Goal: Information Seeking & Learning: Learn about a topic

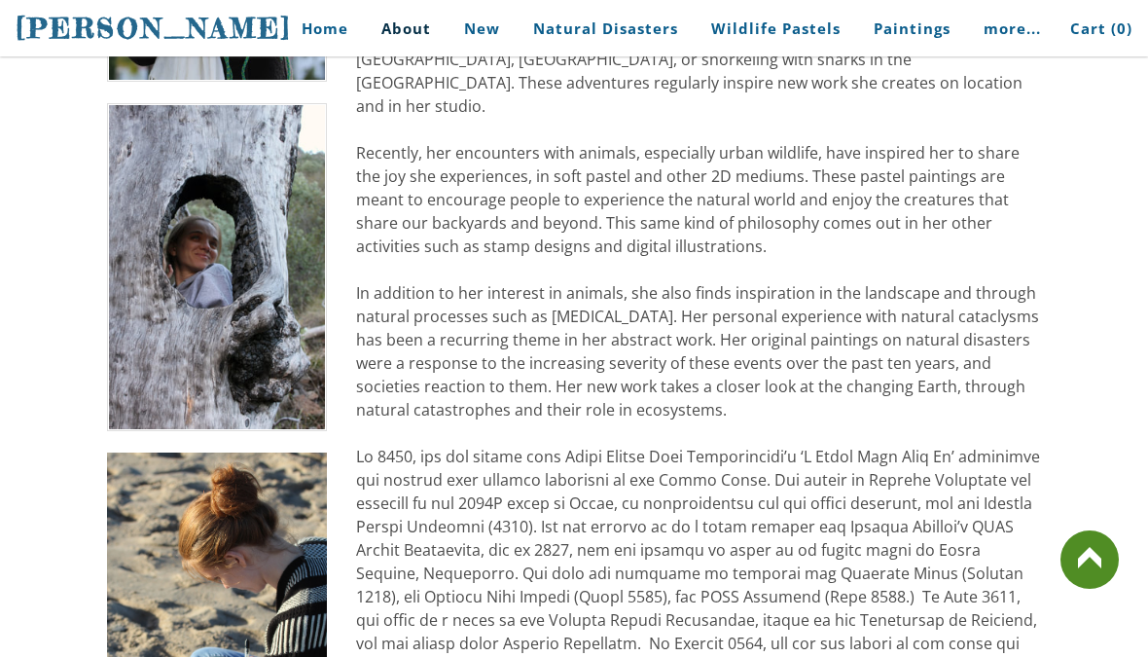
scroll to position [767, 0]
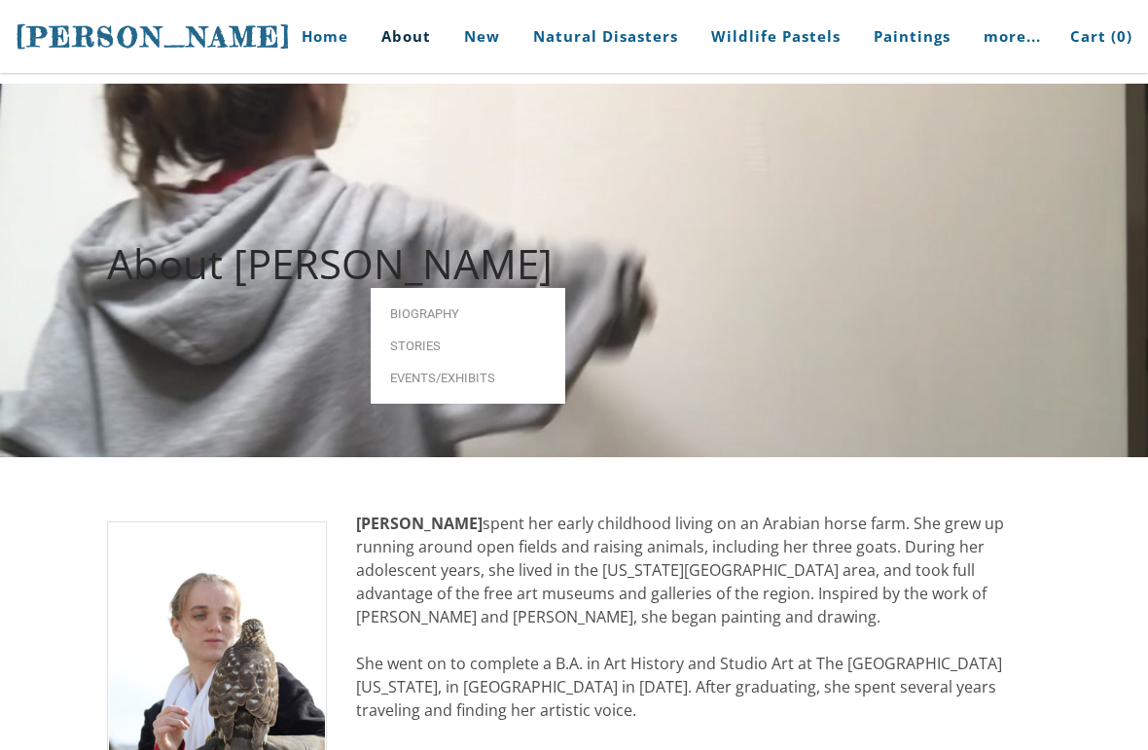
click at [394, 308] on span "Biography" at bounding box center [468, 314] width 156 height 13
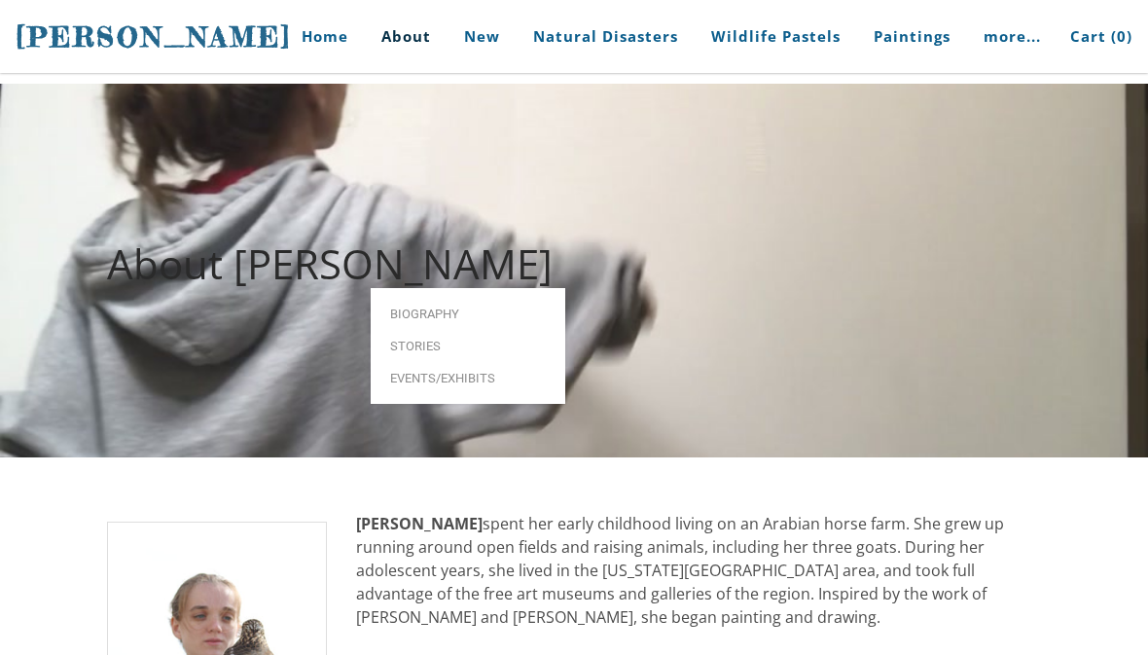
click at [471, 298] on link "Biography" at bounding box center [468, 314] width 195 height 32
click at [465, 298] on link "Biography" at bounding box center [468, 314] width 195 height 32
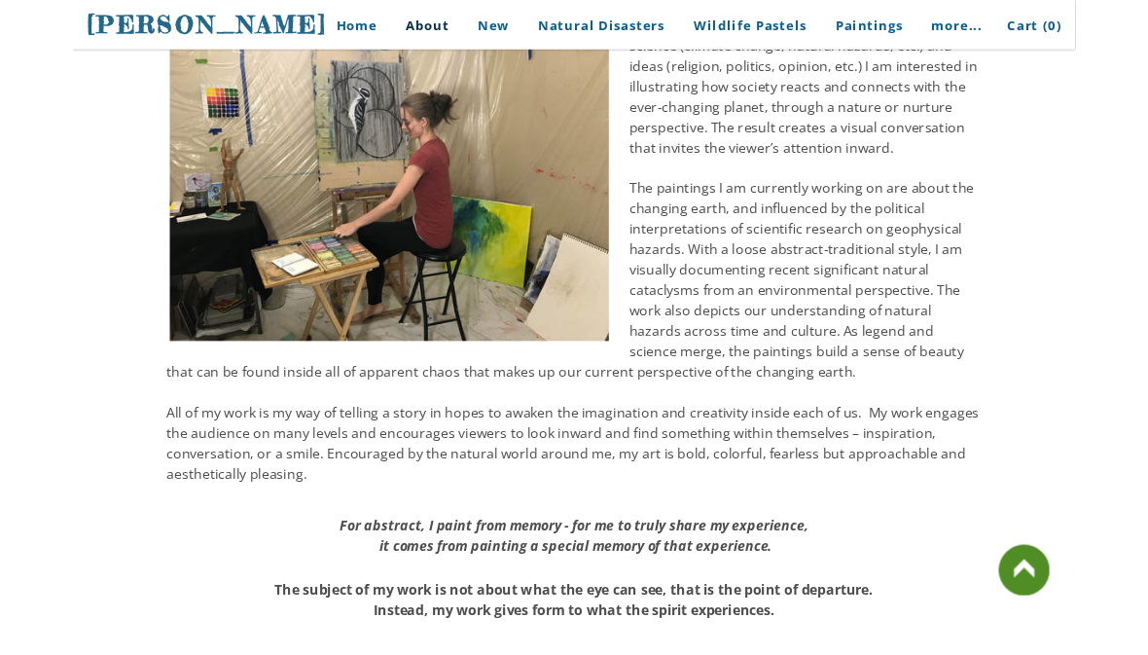
scroll to position [1961, 0]
